Goal: Task Accomplishment & Management: Manage account settings

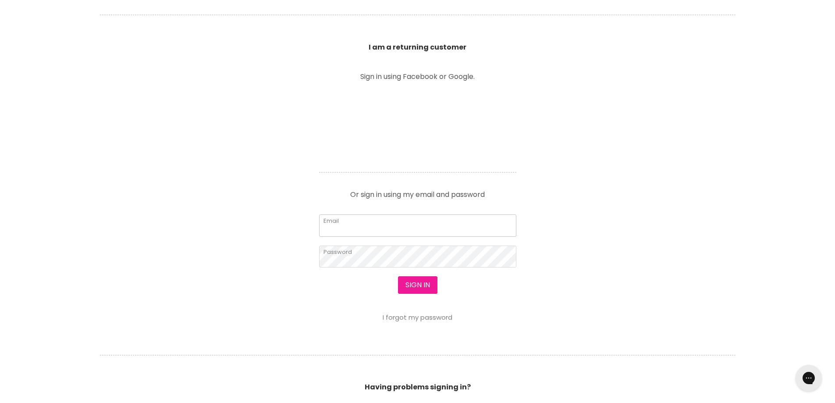
type input "[EMAIL_ADDRESS][DOMAIN_NAME]"
click at [424, 285] on button "Sign in" at bounding box center [417, 285] width 39 height 18
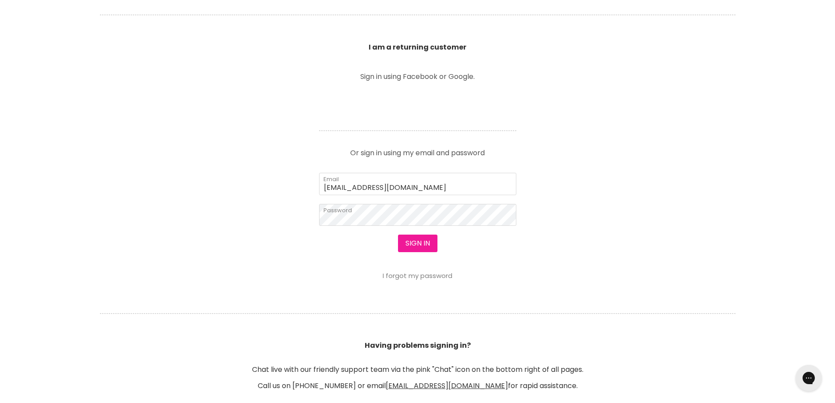
click at [417, 241] on button "Sign in" at bounding box center [417, 244] width 39 height 18
